Goal: Transaction & Acquisition: Purchase product/service

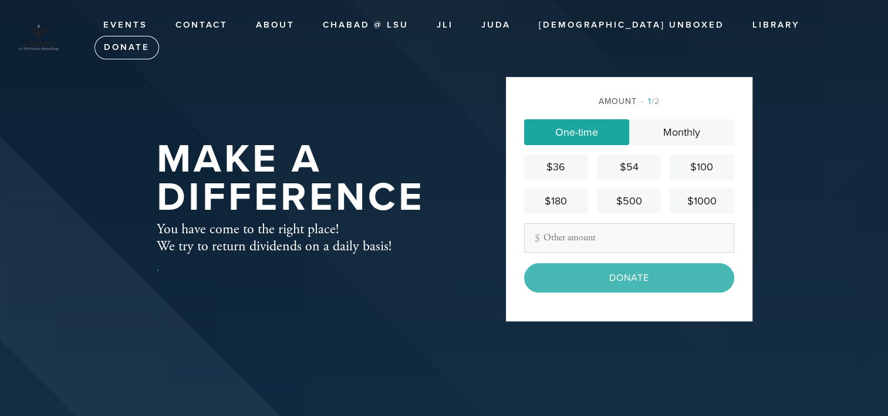
click at [596, 133] on link "One-time" at bounding box center [576, 132] width 105 height 26
click at [590, 243] on input "Other Amount" at bounding box center [629, 237] width 210 height 29
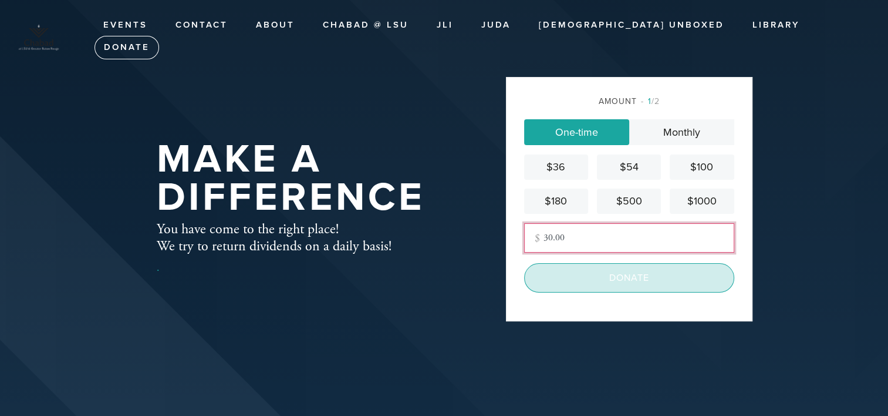
type input "30.00"
click at [637, 270] on input "Donate" at bounding box center [629, 277] width 210 height 29
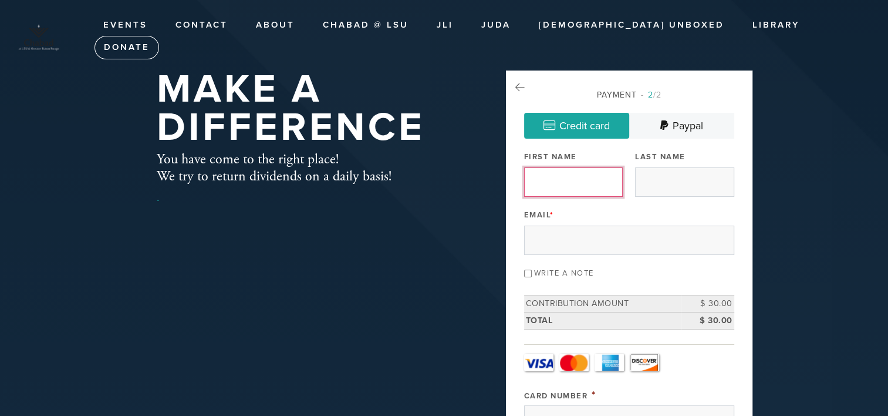
click at [561, 180] on input "First Name" at bounding box center [573, 181] width 99 height 29
type input "Sue"
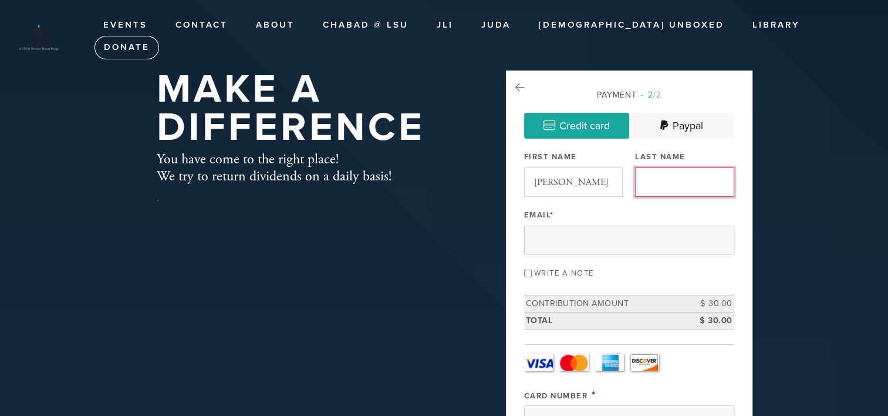
type input "Rome"
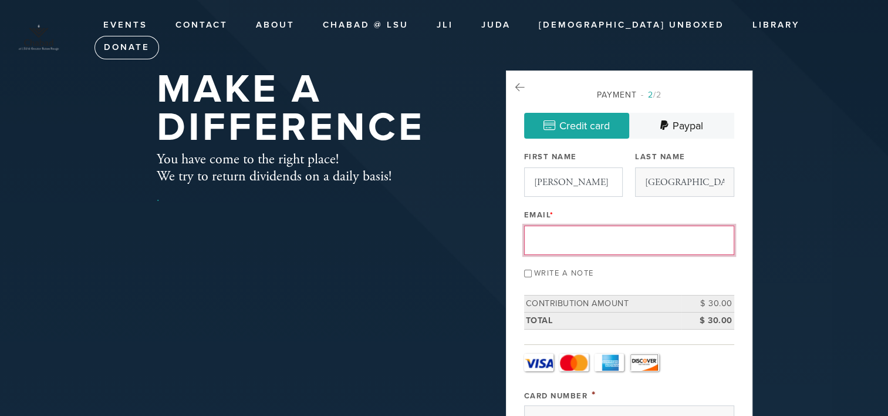
type input "rlr0422@hotmail.com"
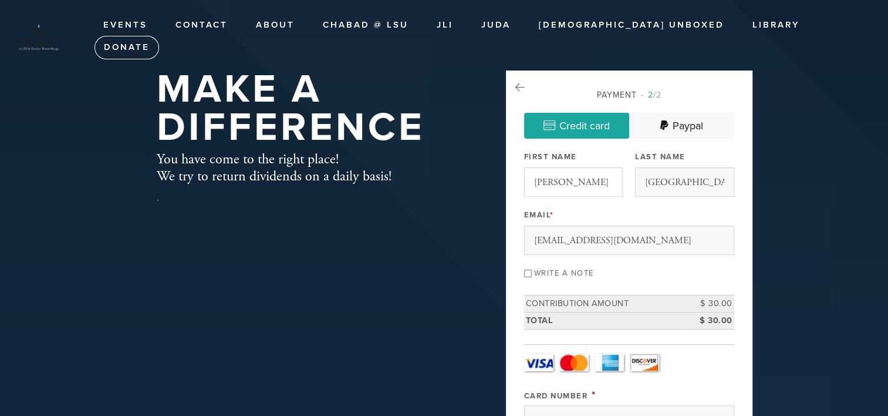
type input "814"
type input "Sue"
type input "Rome"
type input "2738 Toulon Drive, Baton Rouge, LA 70816"
type input "Baton Rouge"
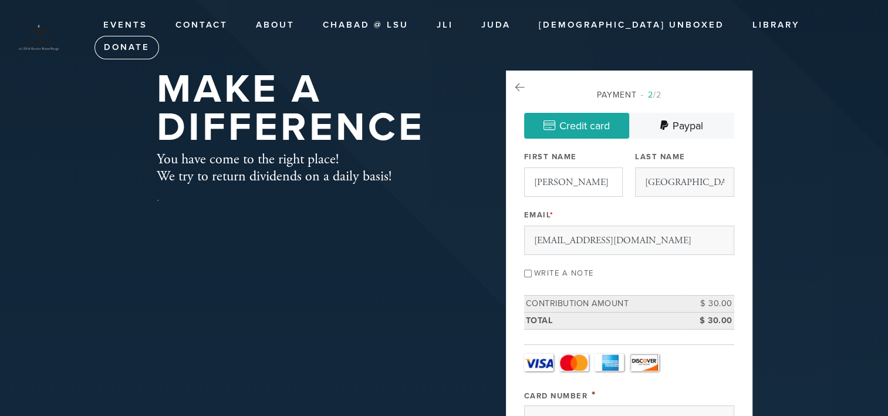
type input "70816"
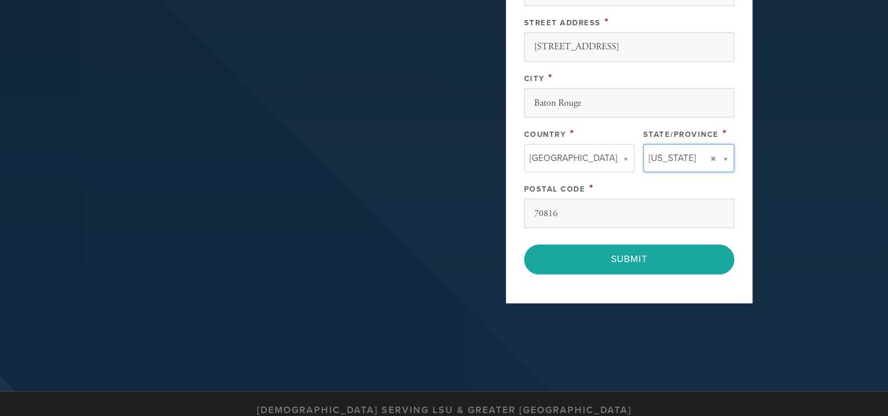
scroll to position [705, 0]
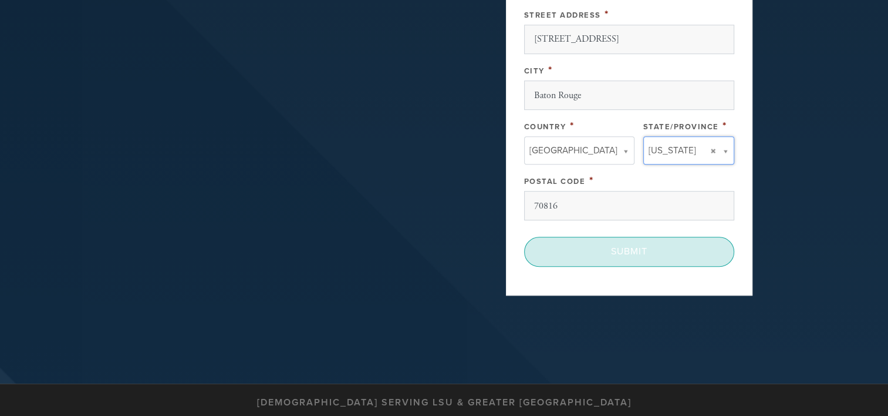
click at [645, 247] on input "Submit" at bounding box center [629, 251] width 210 height 29
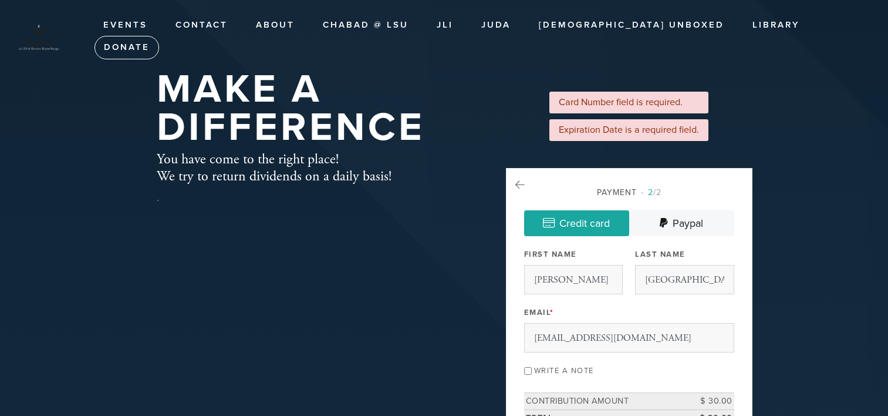
scroll to position [362, 0]
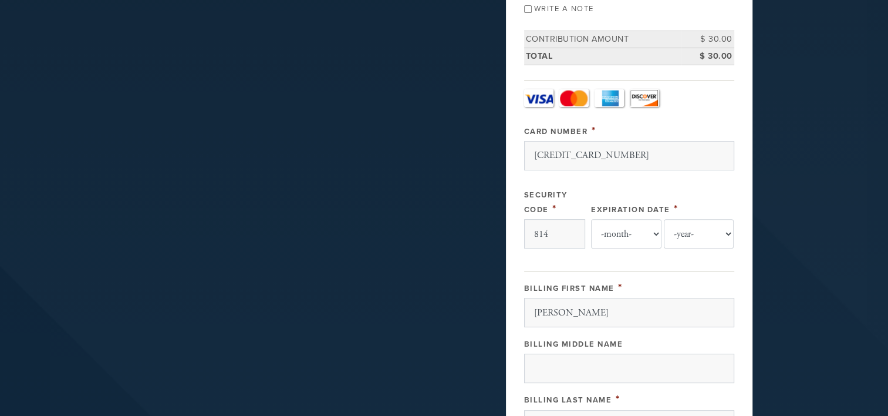
type input "4584532004738082"
click at [536, 190] on label "Security Code" at bounding box center [545, 202] width 43 height 24
click at [536, 219] on input "814" at bounding box center [554, 233] width 61 height 29
click at [627, 230] on select "-month- 01 02 03 04 05 06 07 08 09 10 11 12" at bounding box center [626, 233] width 70 height 29
select select "8"
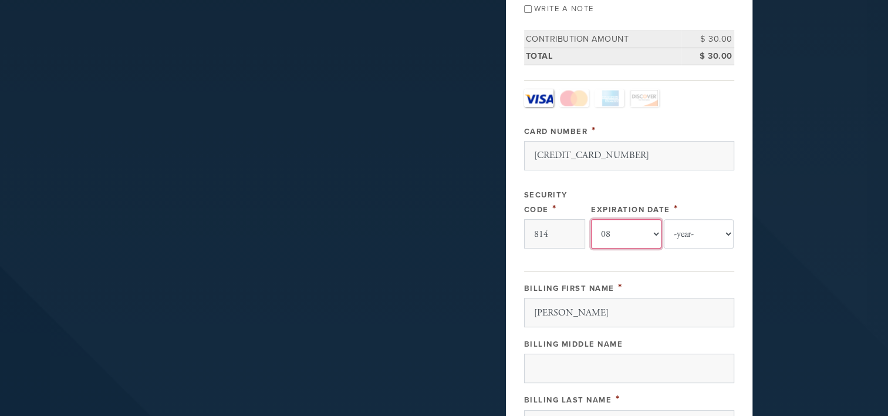
click at [591, 219] on select "-month- 01 02 03 04 05 06 07 08 09 10 11 12" at bounding box center [626, 233] width 70 height 29
click at [686, 227] on select "-year- 2025 2026 2027 2028 2029 2030 2031 2032 2033 2034 2035" at bounding box center [699, 233] width 70 height 29
select select "2027"
click at [664, 219] on select "-year- 2025 2026 2027 2028 2029 2030 2031 2032 2033 2034 2035" at bounding box center [699, 233] width 70 height 29
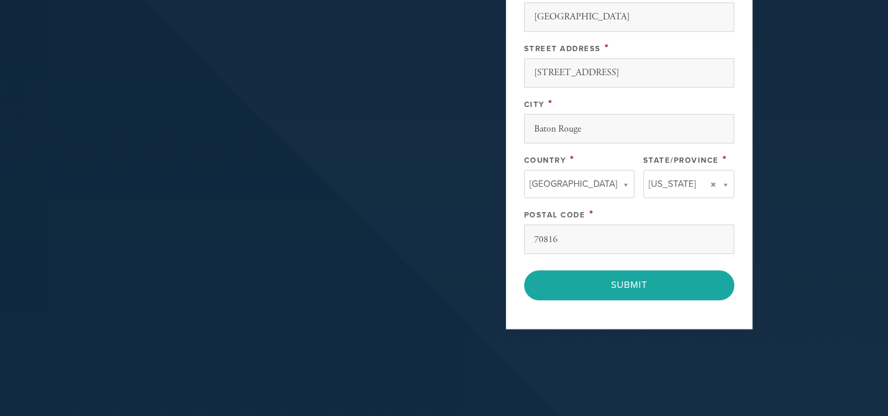
scroll to position [772, 0]
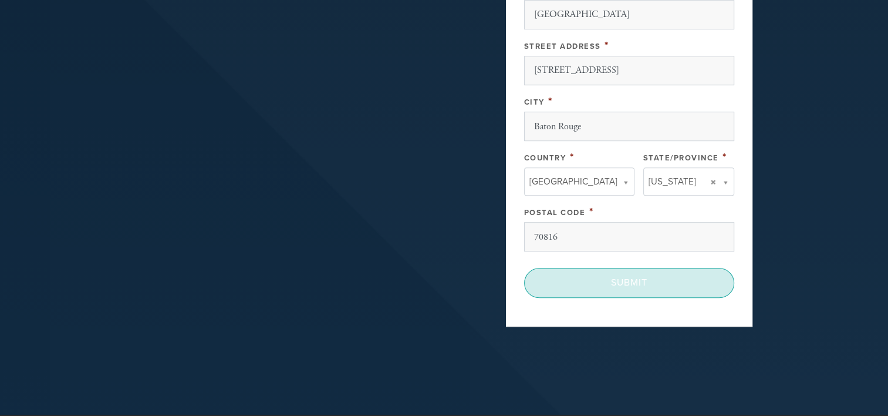
click at [623, 270] on input "Submit" at bounding box center [629, 282] width 210 height 29
